Goal: Find specific page/section: Find specific page/section

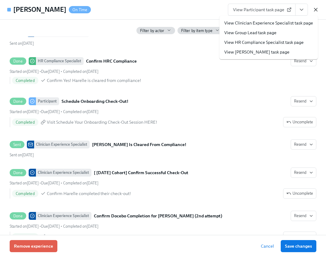
click at [316, 9] on icon "button" at bounding box center [315, 9] width 3 height 3
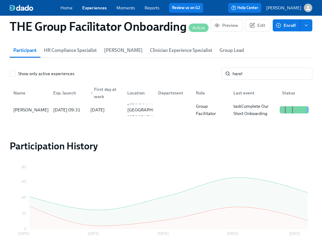
scroll to position [0, 9045]
click at [262, 76] on input "harel" at bounding box center [272, 74] width 80 height 12
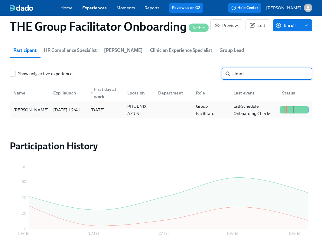
type input "zimm"
click at [24, 111] on div "[PERSON_NAME]" at bounding box center [31, 109] width 40 height 7
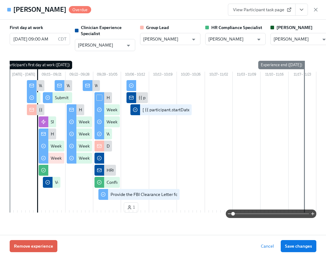
click at [304, 8] on icon "View task page" at bounding box center [302, 10] width 6 height 6
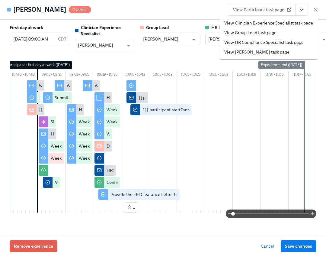
click at [278, 22] on link "View Clinician Experience Specialist task page" at bounding box center [268, 23] width 89 height 6
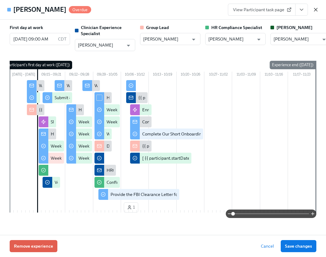
click at [316, 10] on icon "button" at bounding box center [315, 9] width 3 height 3
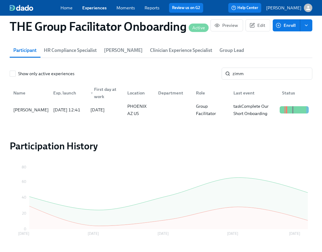
scroll to position [0, 9045]
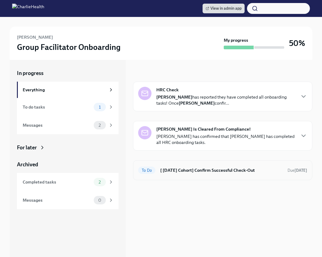
click at [198, 169] on h6 "[ [DATE] Cohort] Confirm Successful Check-Out" at bounding box center [221, 170] width 122 height 7
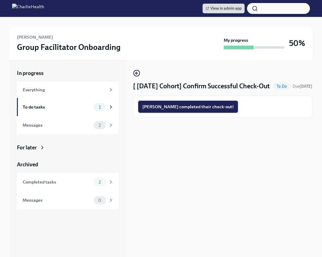
click at [185, 110] on span "Melissa completed their check-out!" at bounding box center [187, 107] width 91 height 6
